Goal: Task Accomplishment & Management: Use online tool/utility

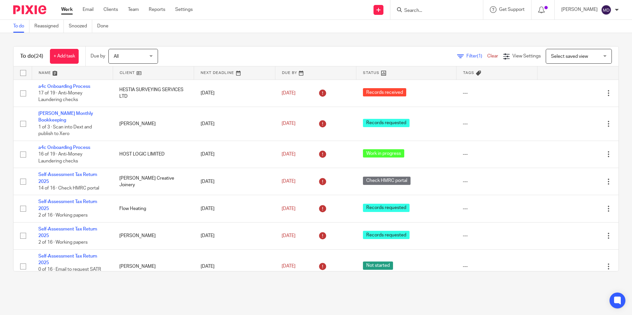
click at [462, 59] on div "Filter (1) Clear" at bounding box center [480, 56] width 46 height 7
click at [466, 56] on span "Filter (1)" at bounding box center [476, 56] width 21 height 5
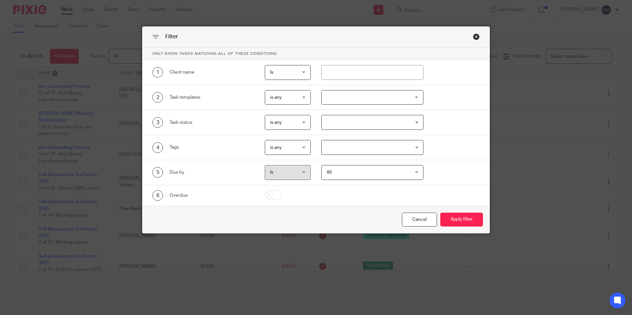
click at [377, 96] on div at bounding box center [372, 97] width 102 height 15
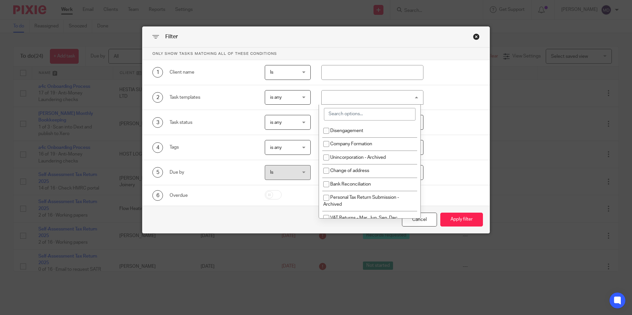
click at [356, 111] on input "search" at bounding box center [370, 114] width 92 height 13
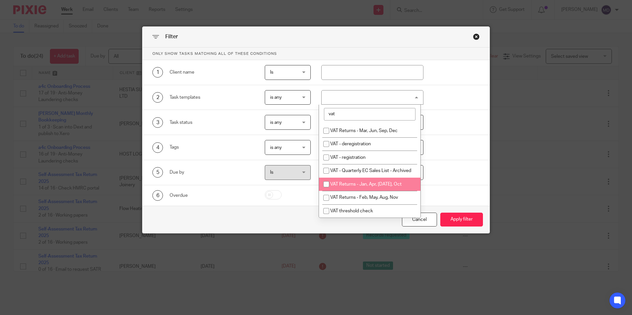
type input "vat"
click at [376, 191] on li "VAT Returns - Jan, Apr, [DATE], Oct" at bounding box center [369, 185] width 101 height 14
checkbox input "true"
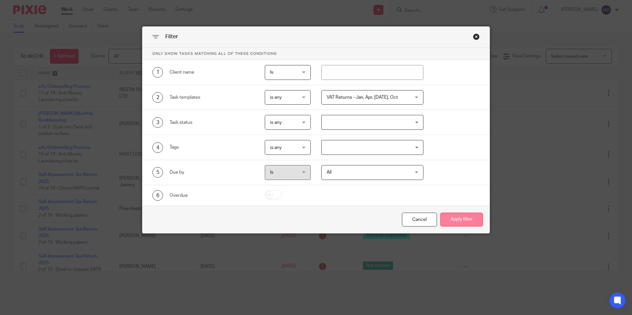
click at [459, 224] on button "Apply filter" at bounding box center [461, 220] width 43 height 14
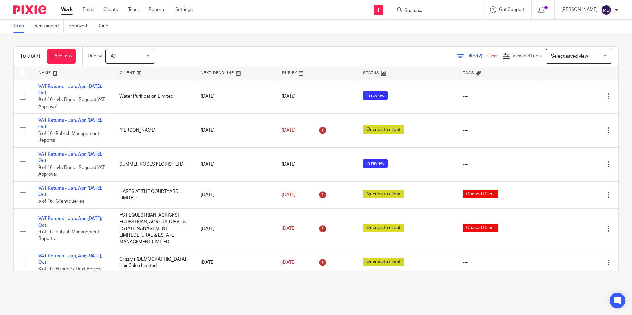
click at [364, 75] on link at bounding box center [405, 72] width 99 height 13
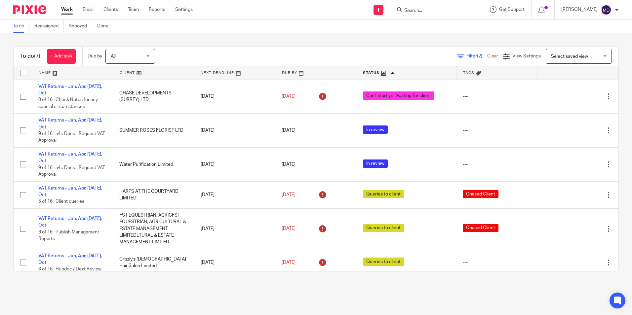
click at [364, 75] on link at bounding box center [405, 72] width 99 height 13
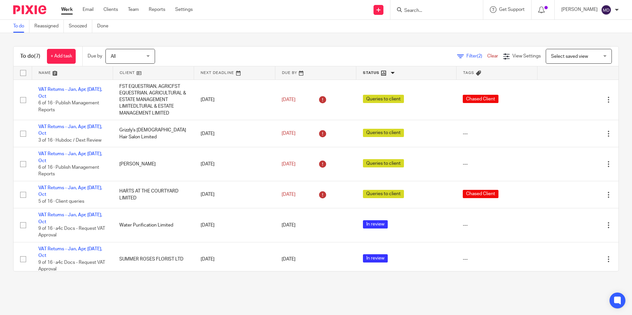
click at [240, 30] on div "To do Reassigned Snoozed Done" at bounding box center [316, 26] width 632 height 13
